Goal: Ask a question

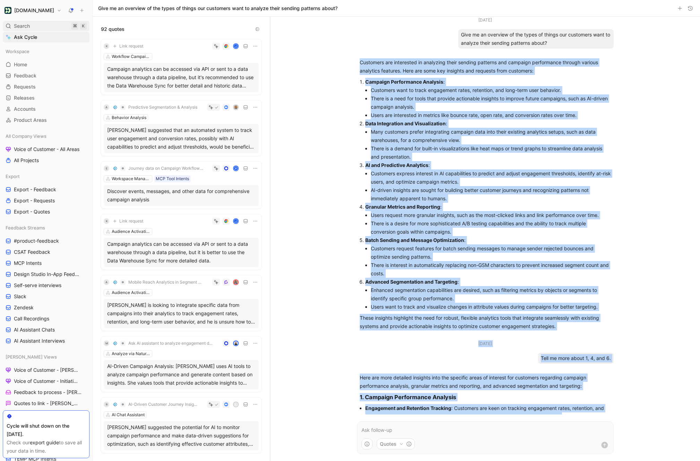
click at [34, 28] on div "Search ⌘ K" at bounding box center [46, 26] width 87 height 10
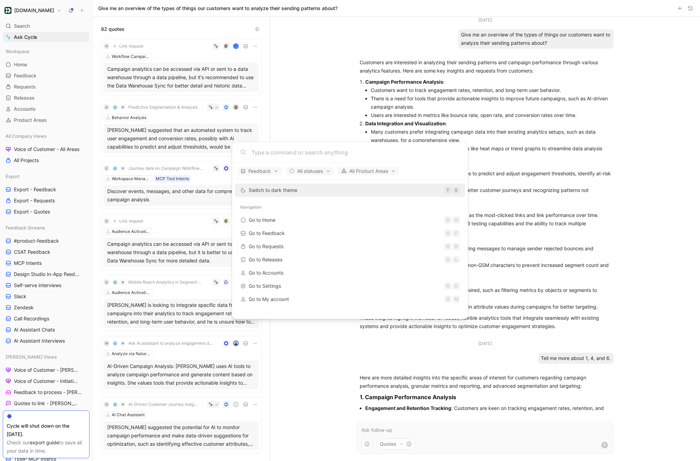
click at [75, 82] on body "Customer.io Search ⌘ K Ask Cycle Workspace Home G then H Feedback G then F Requ…" at bounding box center [350, 230] width 700 height 461
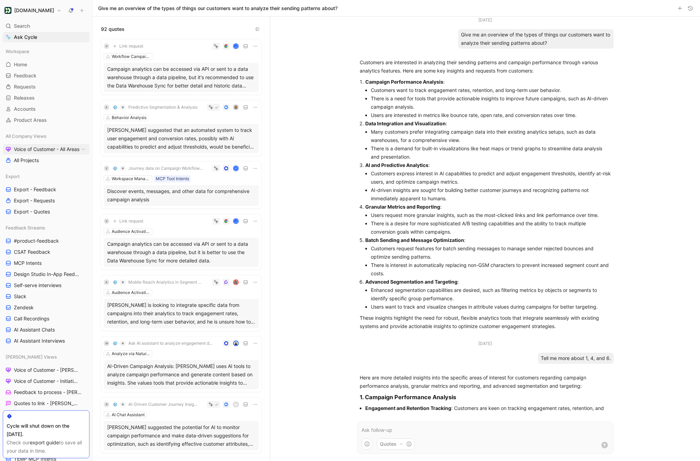
click at [50, 146] on span "Voice of Customer - All Areas" at bounding box center [47, 149] width 66 height 7
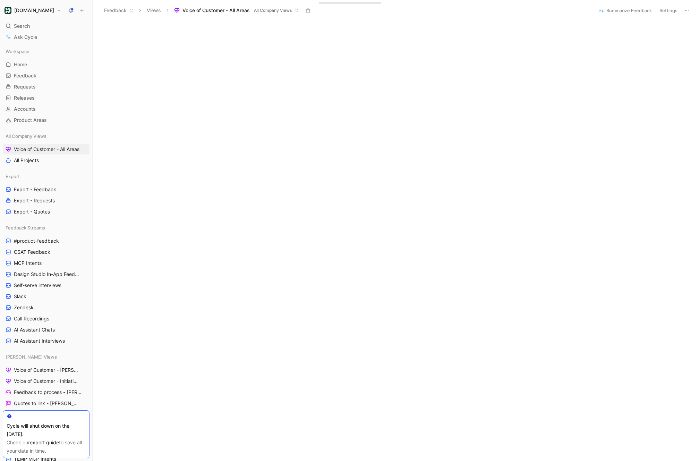
scroll to position [30, 0]
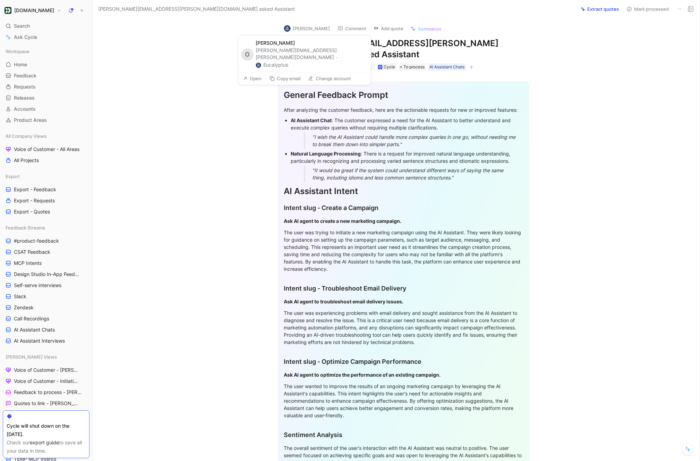
click at [288, 61] on button "Eucalyptus" at bounding box center [272, 65] width 33 height 8
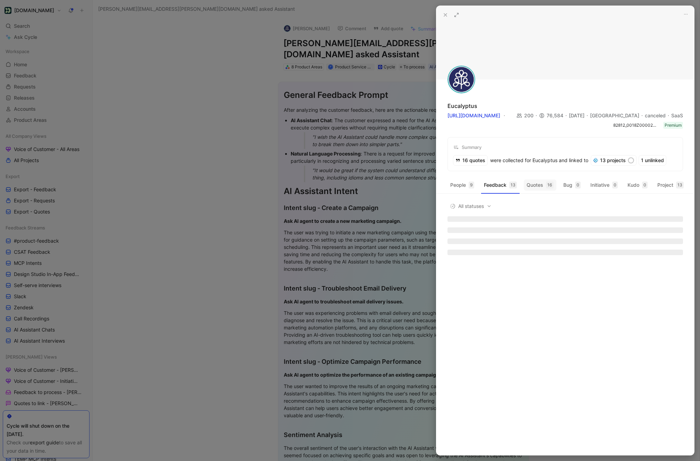
click at [532, 187] on button "Quotes 16" at bounding box center [540, 184] width 33 height 11
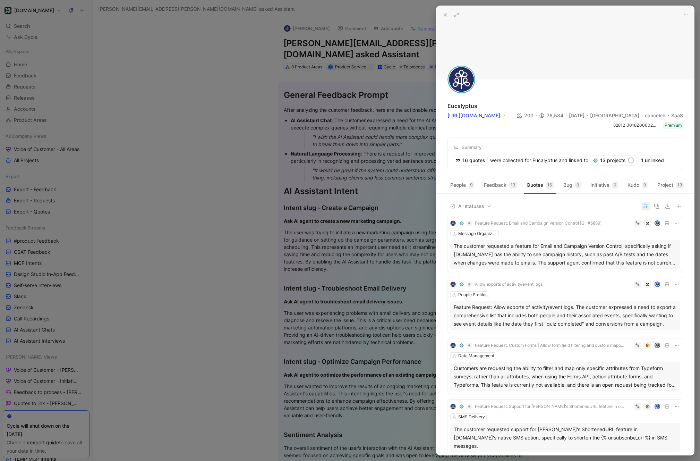
click at [647, 204] on icon "button" at bounding box center [646, 206] width 6 height 6
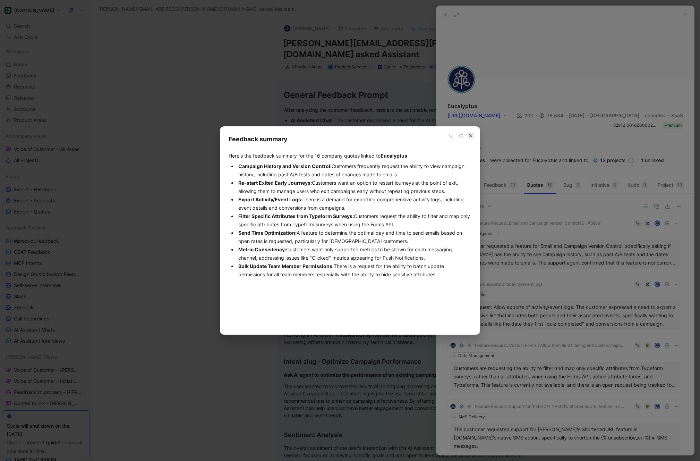
click at [472, 134] on icon "button" at bounding box center [471, 135] width 3 height 3
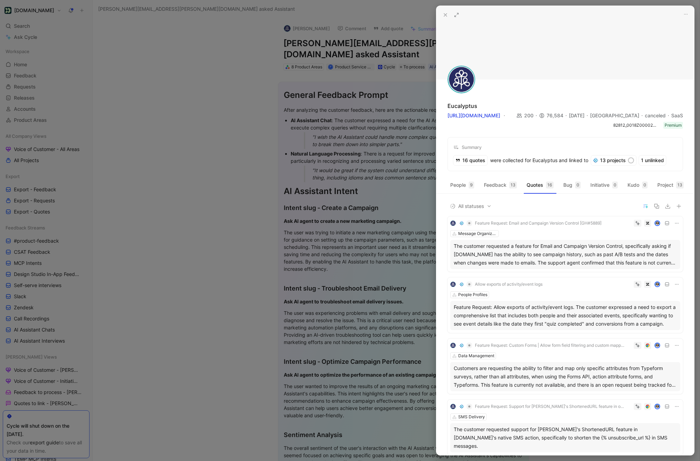
click at [445, 15] on icon at bounding box center [446, 15] width 6 height 6
